Goal: Find contact information: Find contact information

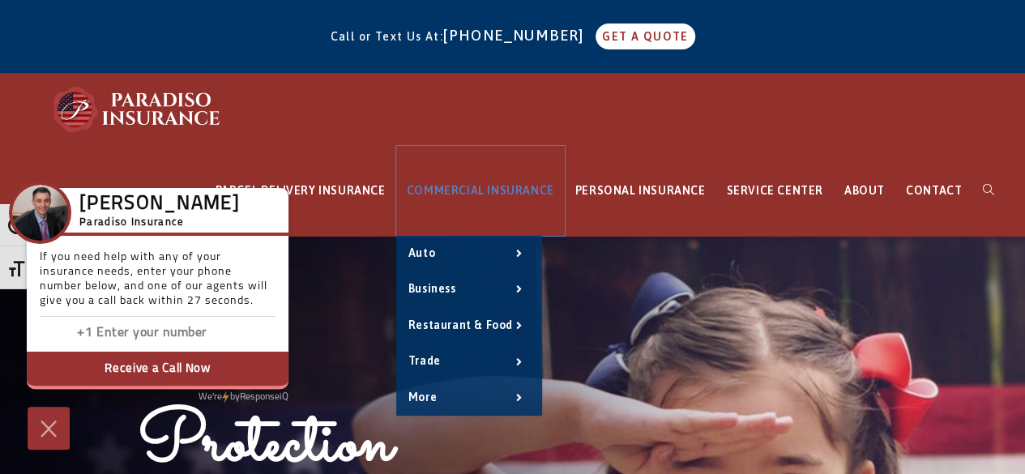
click at [525, 190] on span "COMMERCIAL INSURANCE" at bounding box center [480, 190] width 147 height 13
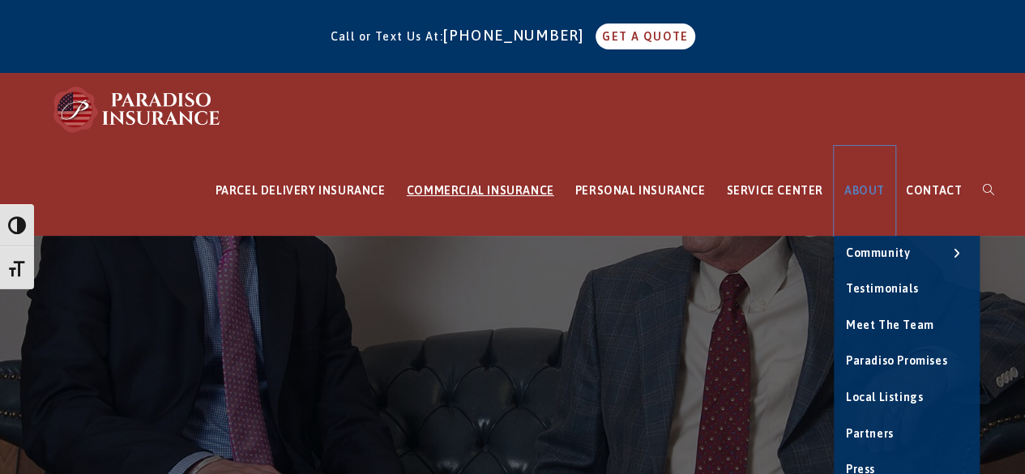
click at [870, 190] on span "ABOUT" at bounding box center [864, 190] width 41 height 13
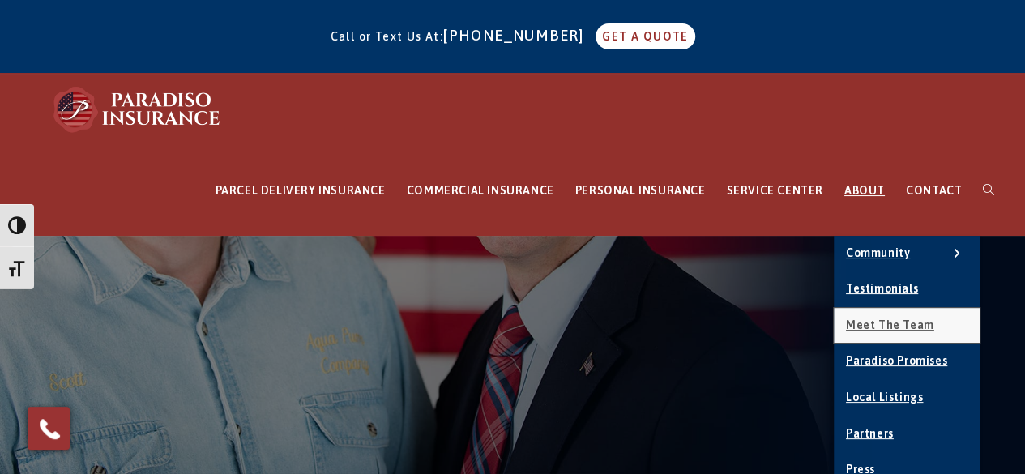
click at [896, 322] on span "Meet the Team" at bounding box center [890, 324] width 88 height 13
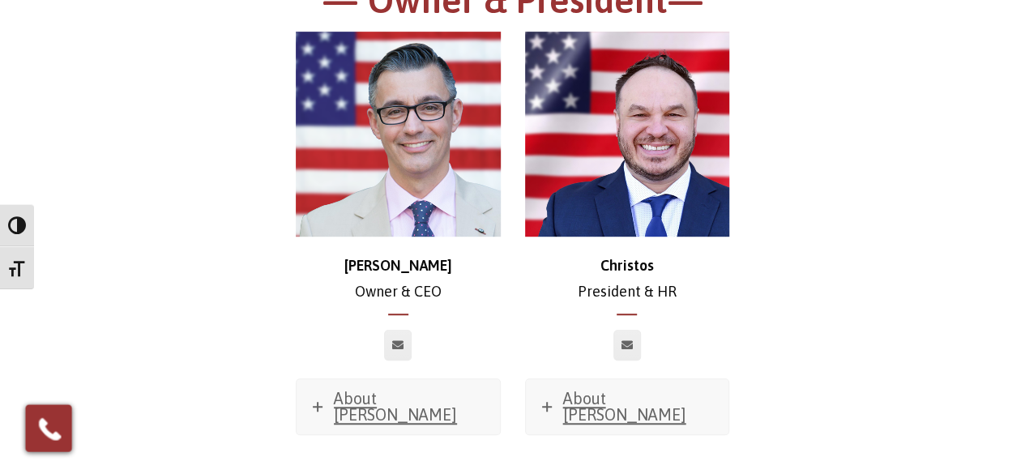
scroll to position [406, 0]
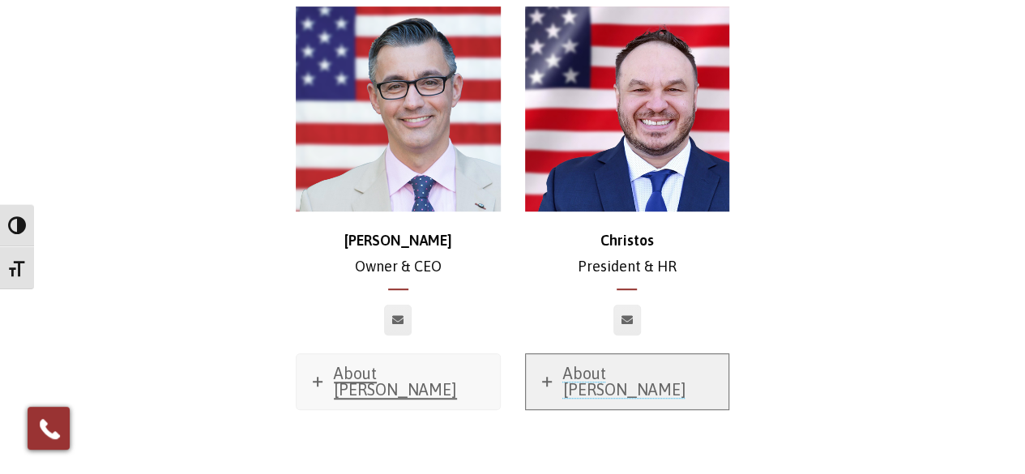
click at [544, 377] on icon at bounding box center [547, 382] width 10 height 10
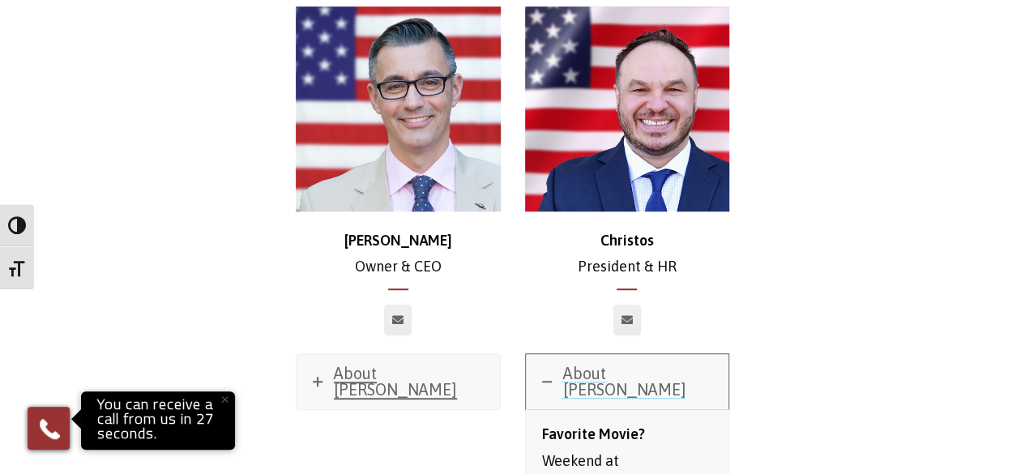
click at [544, 377] on icon at bounding box center [547, 382] width 10 height 10
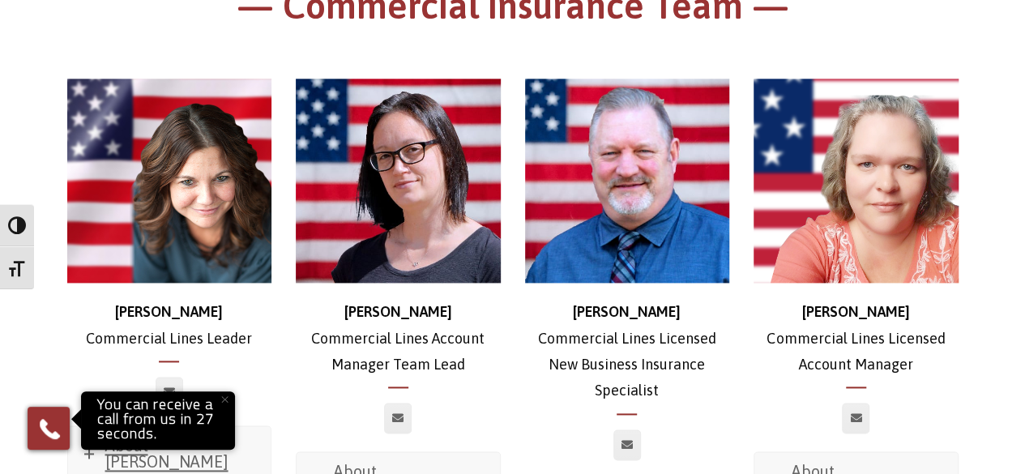
scroll to position [973, 0]
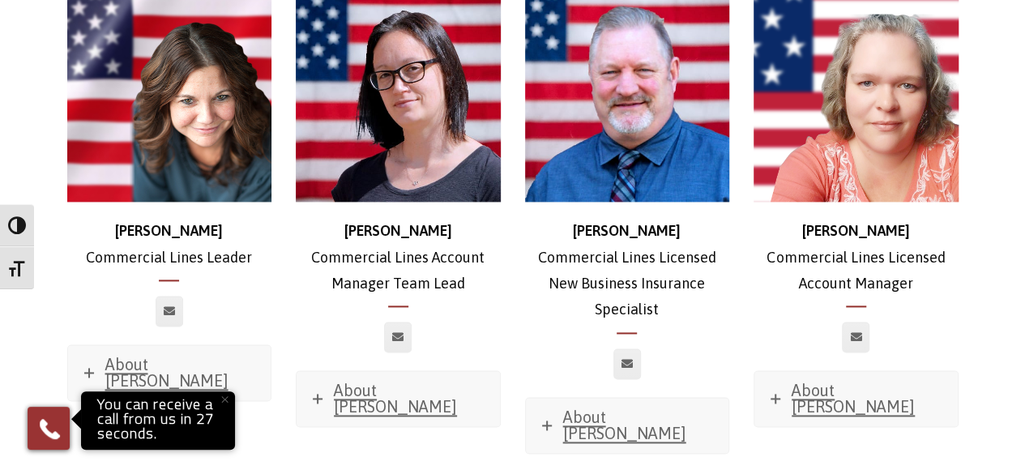
click at [646, 157] on img at bounding box center [627, 100] width 205 height 205
click at [617, 251] on p "Ross Commercial Lines Licensed New Business Insurance Specialist" at bounding box center [627, 270] width 205 height 105
click at [627, 359] on icon at bounding box center [627, 364] width 11 height 10
click at [624, 359] on icon at bounding box center [627, 364] width 11 height 10
click at [627, 359] on icon at bounding box center [627, 364] width 11 height 10
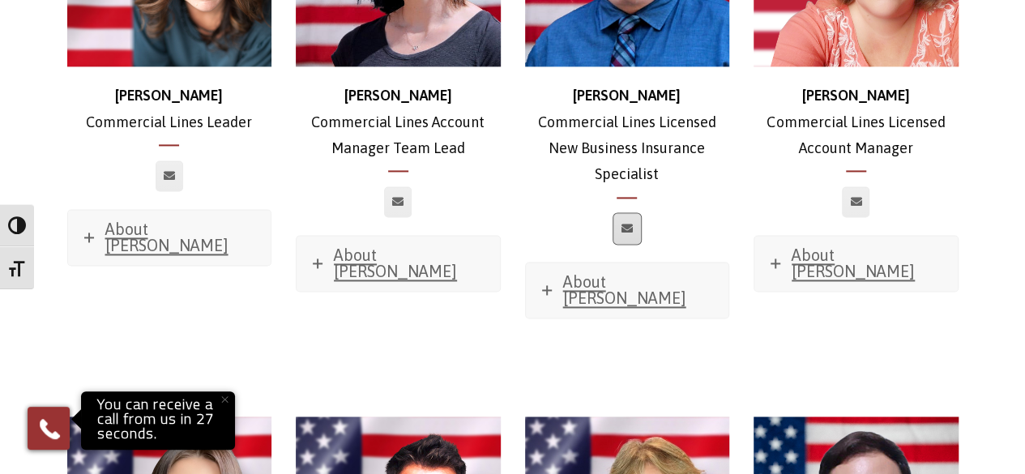
scroll to position [1134, 0]
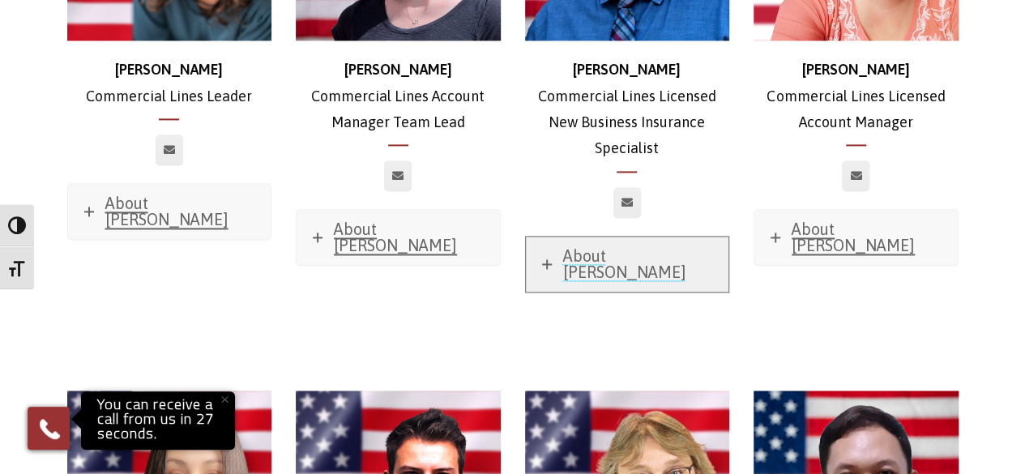
click at [596, 246] on span "About Ross" at bounding box center [624, 263] width 123 height 35
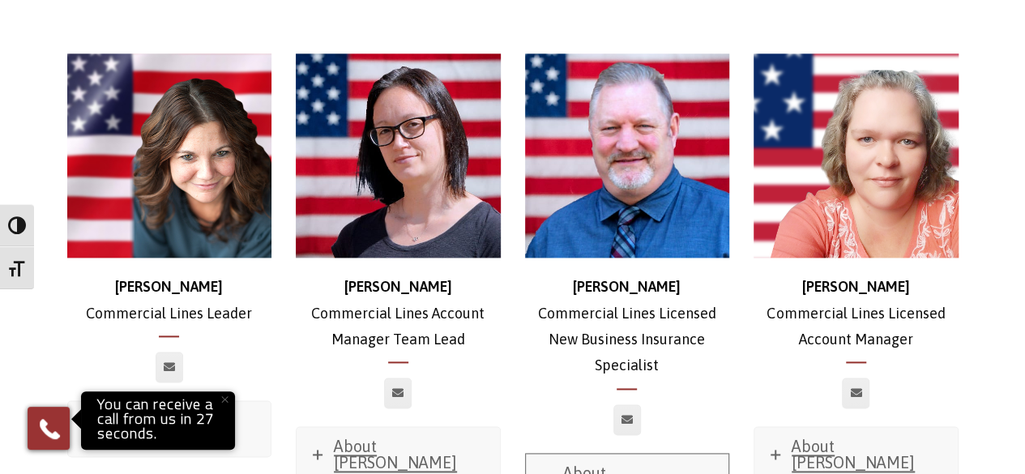
scroll to position [810, 0]
